Goal: Task Accomplishment & Management: Complete application form

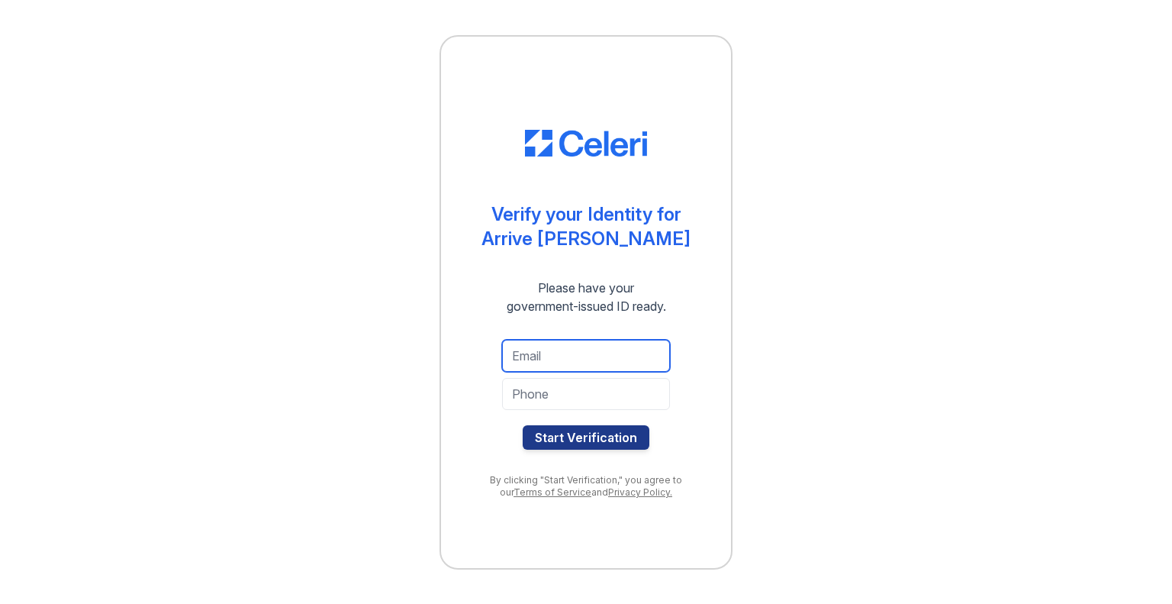
click at [569, 356] on input "email" at bounding box center [586, 356] width 168 height 32
type input "hitrit1@yahoo.com"
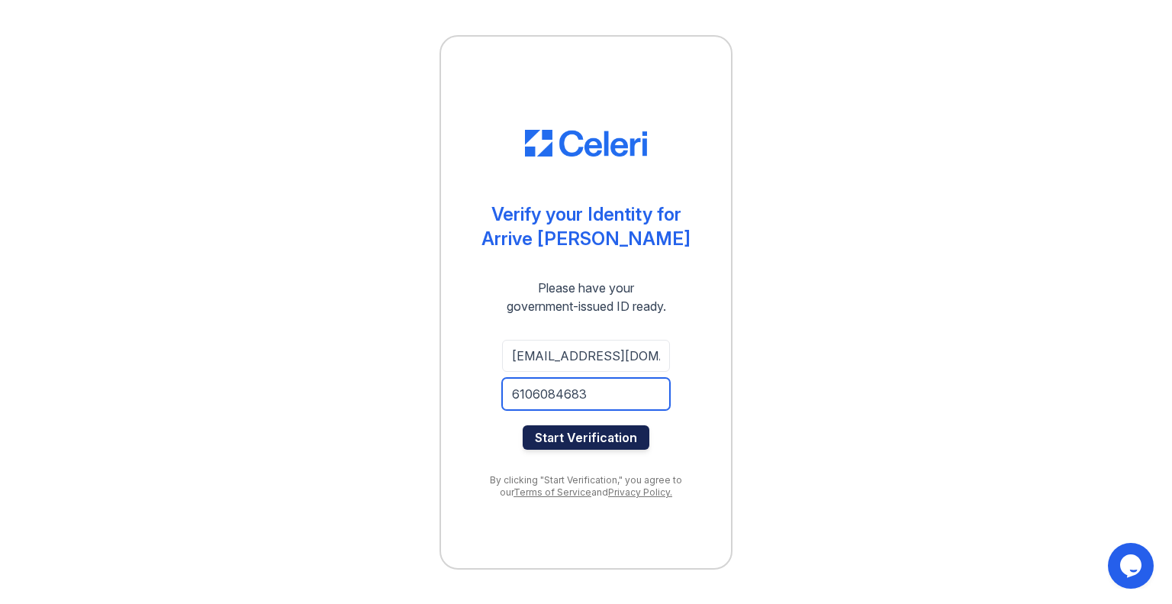
type input "6106084683"
click at [592, 434] on button "Start Verification" at bounding box center [586, 437] width 127 height 24
